Goal: Task Accomplishment & Management: Use online tool/utility

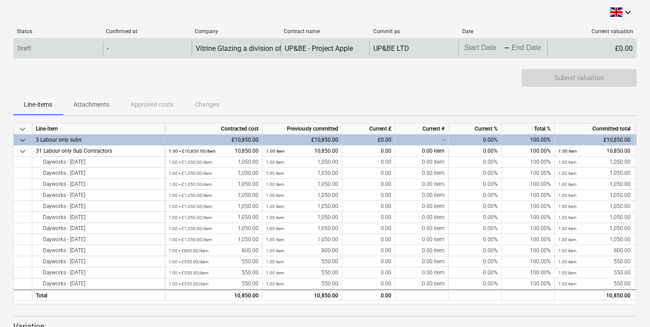
click at [489, 49] on input "Start Date" at bounding box center [483, 48] width 42 height 12
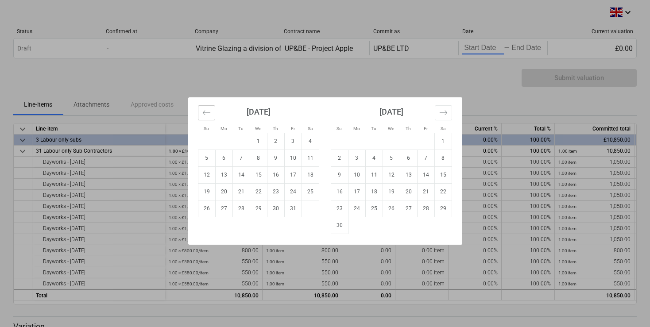
click at [206, 112] on icon "Move backward to switch to the previous month." at bounding box center [206, 112] width 8 height 8
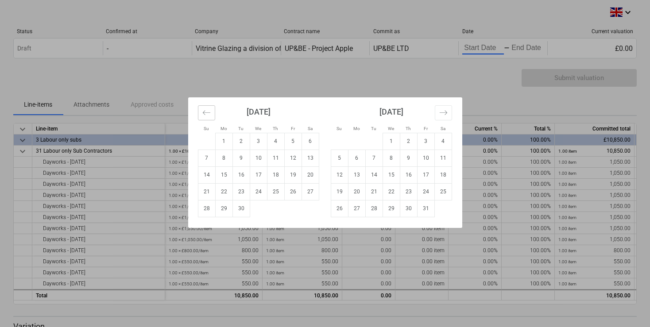
click at [206, 112] on icon "Move backward to switch to the previous month." at bounding box center [206, 112] width 8 height 8
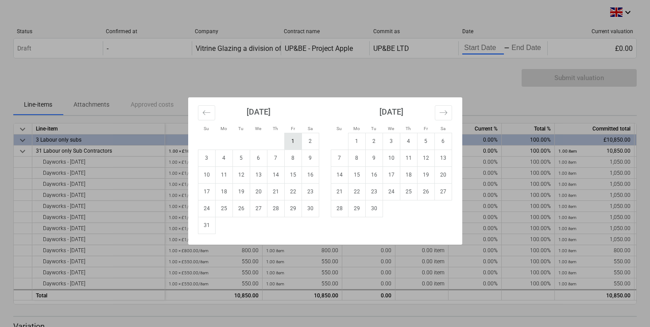
click at [288, 142] on td "1" at bounding box center [292, 141] width 17 height 17
type input "[DATE]"
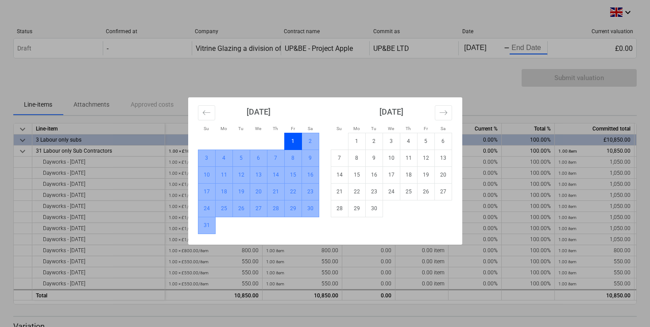
click at [210, 226] on td "31" at bounding box center [206, 225] width 17 height 17
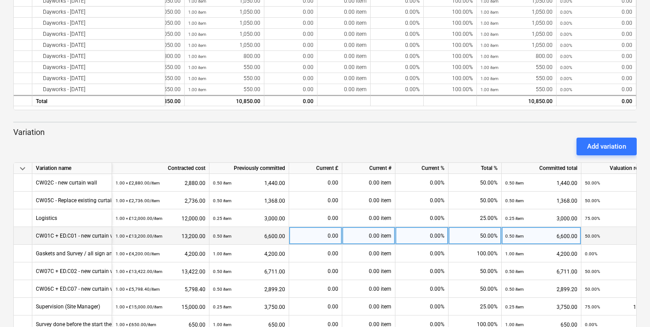
scroll to position [261, 0]
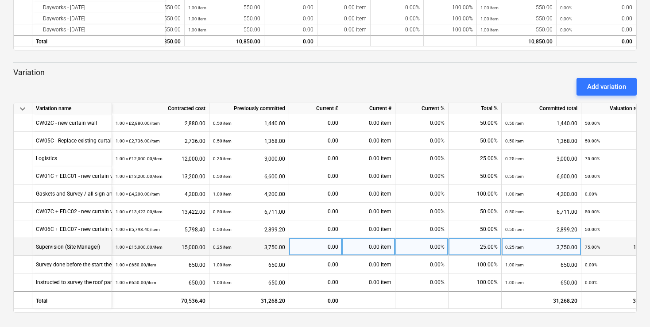
click at [476, 238] on div "25.00%" at bounding box center [475, 247] width 53 height 18
type input "50"
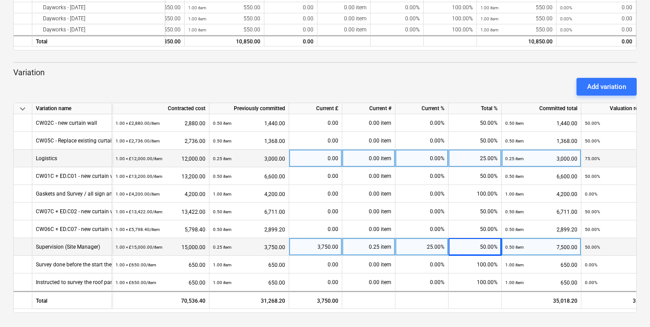
click at [487, 150] on div "25.00%" at bounding box center [475, 159] width 53 height 18
type input "50"
click at [485, 78] on div "Add variation" at bounding box center [325, 86] width 631 height 25
click at [384, 67] on p "Variation" at bounding box center [325, 72] width 624 height 11
click at [58, 319] on div "keyboard_arrow_down Status Confirmed at Company Contract name Commit as Date Cu…" at bounding box center [325, 36] width 650 height 581
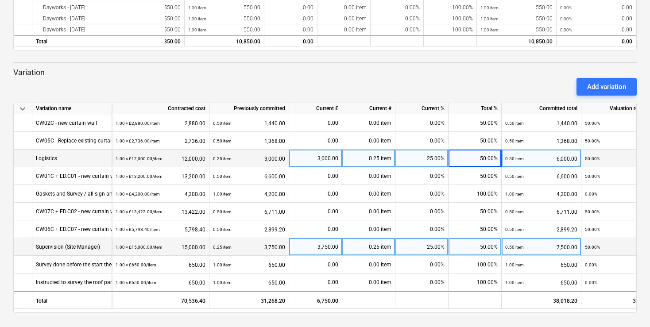
click at [128, 86] on div "Add variation" at bounding box center [325, 86] width 631 height 25
click at [156, 43] on div "keyboard_arrow_down Line-item Contracted cost Previously committed Current £ Cu…" at bounding box center [325, 91] width 624 height 444
click at [164, 50] on div "keyboard_arrow_down Line-item Contracted cost Previously committed Current £ Cu…" at bounding box center [325, 91] width 624 height 444
click at [227, 74] on div "Add variation" at bounding box center [325, 86] width 631 height 25
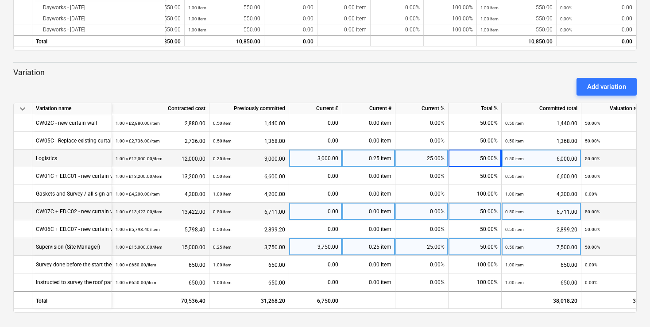
click at [480, 203] on div "50.00%" at bounding box center [475, 212] width 53 height 18
type input "75"
click at [476, 238] on div "50.00%" at bounding box center [475, 247] width 53 height 18
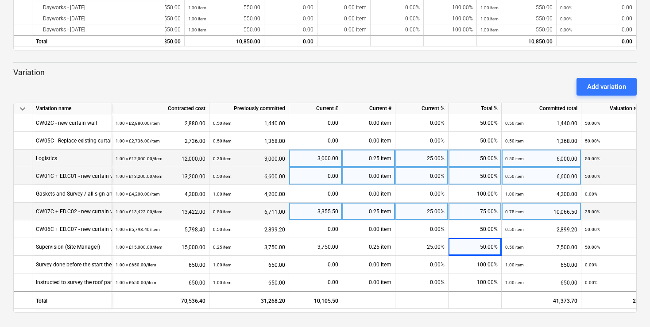
click at [477, 167] on div "50.00%" at bounding box center [475, 176] width 53 height 18
type input "75"
click at [254, 67] on div "Variation Add variation" at bounding box center [325, 81] width 624 height 28
click at [173, 74] on div "Add variation" at bounding box center [325, 86] width 631 height 25
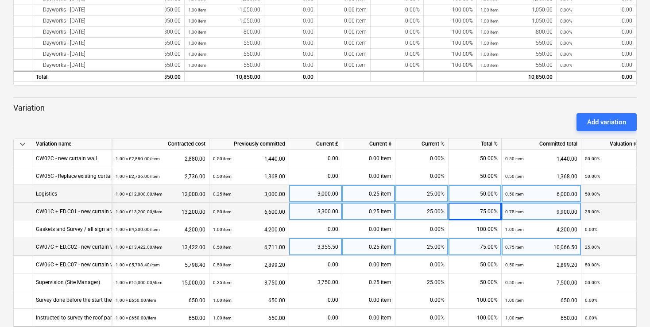
scroll to position [214, 0]
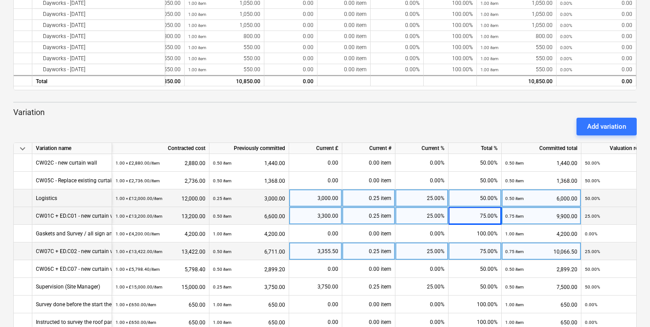
click at [164, 121] on div "Add variation" at bounding box center [325, 126] width 631 height 25
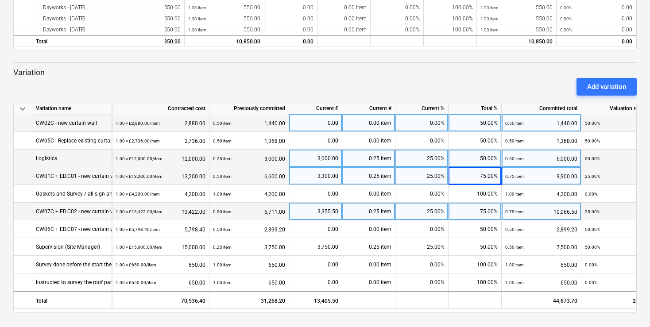
scroll to position [0, 0]
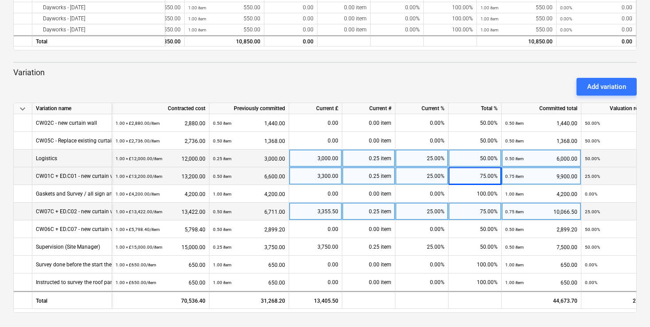
click at [143, 83] on div "Add variation" at bounding box center [325, 86] width 631 height 25
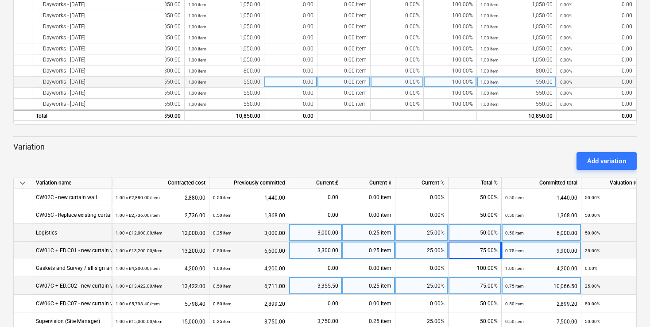
scroll to position [168, 0]
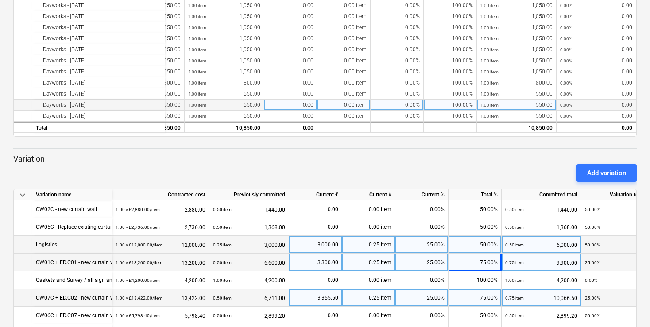
click at [402, 101] on div "0.00%" at bounding box center [397, 105] width 53 height 11
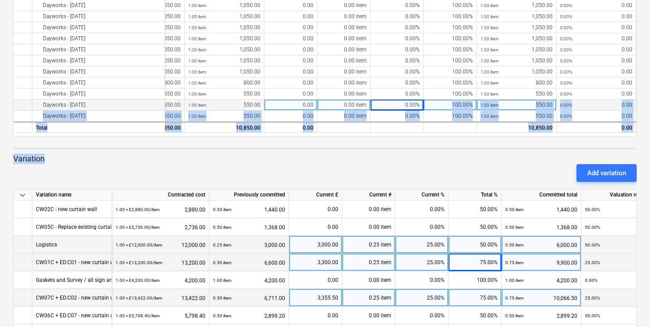
click at [365, 167] on div "Add variation" at bounding box center [325, 173] width 631 height 25
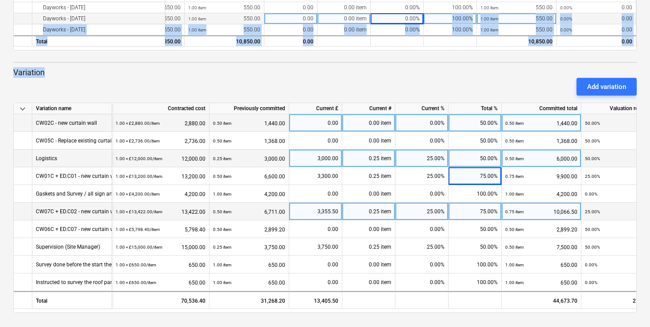
scroll to position [0, 0]
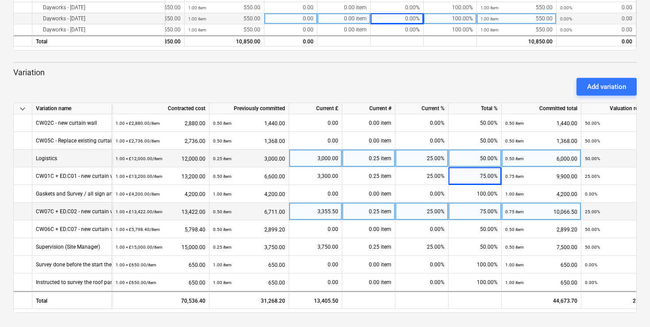
click at [168, 74] on div "Add variation" at bounding box center [325, 86] width 631 height 25
